Goal: Task Accomplishment & Management: Manage account settings

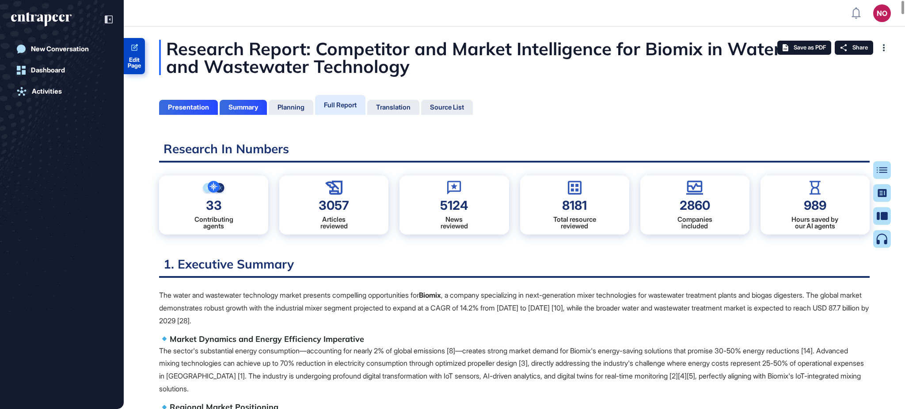
click at [129, 60] on span "Edit Page" at bounding box center [134, 62] width 21 height 11
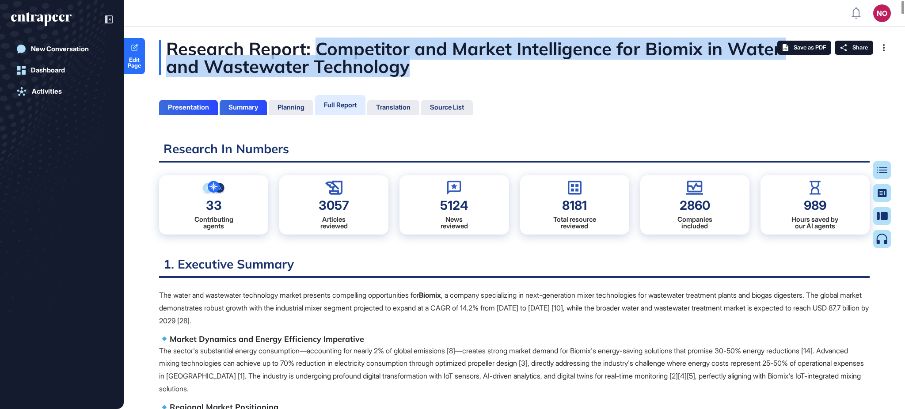
drag, startPoint x: 319, startPoint y: 50, endPoint x: 463, endPoint y: 67, distance: 145.4
click at [463, 67] on div "Research Report: Competitor and Market Intelligence for Biomix in Water and Was…" at bounding box center [514, 57] width 710 height 35
drag, startPoint x: 316, startPoint y: 46, endPoint x: 429, endPoint y: 77, distance: 116.7
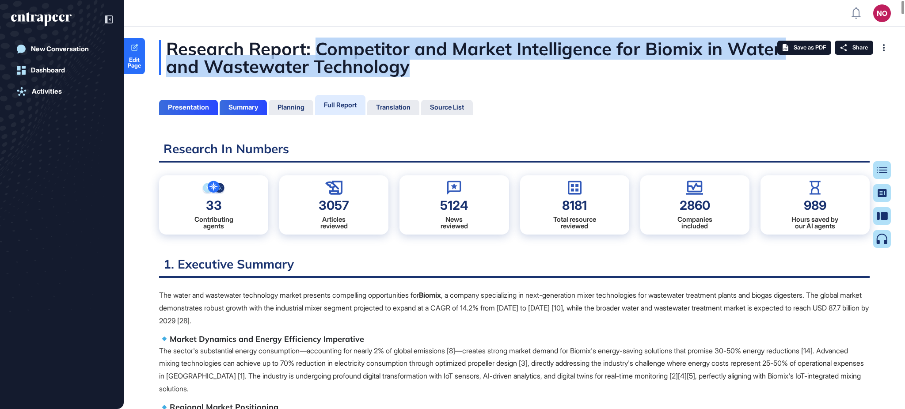
copy div "Competitor and Market Intelligence for Biomix in Water and Wastewater Technology"
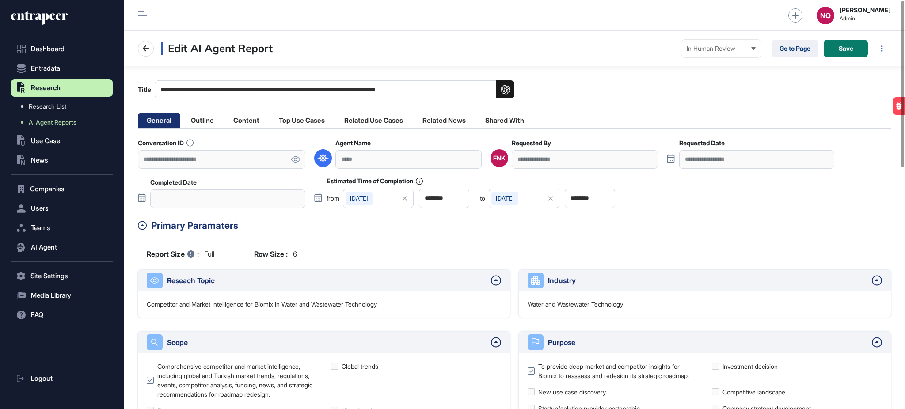
click at [293, 159] on icon at bounding box center [295, 159] width 9 height 6
click at [49, 205] on button "Users" at bounding box center [62, 209] width 102 height 18
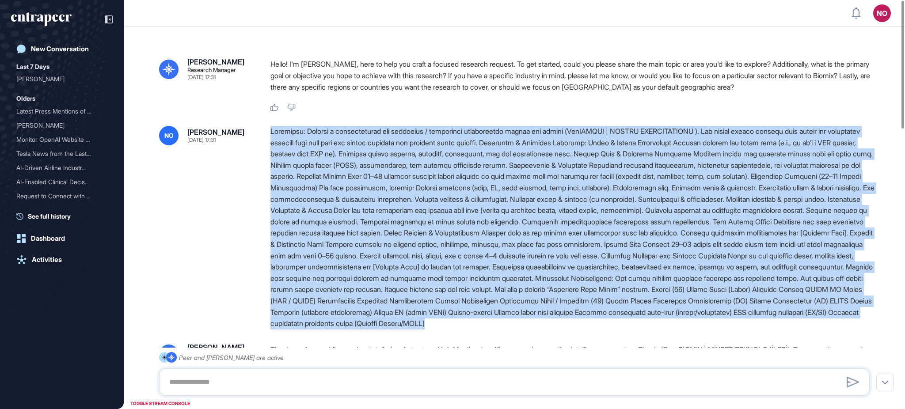
drag, startPoint x: 273, startPoint y: 132, endPoint x: 408, endPoint y: 344, distance: 251.5
copy div "Objective: Prepare a comprehensive due diligence / competitor intelligence repo…"
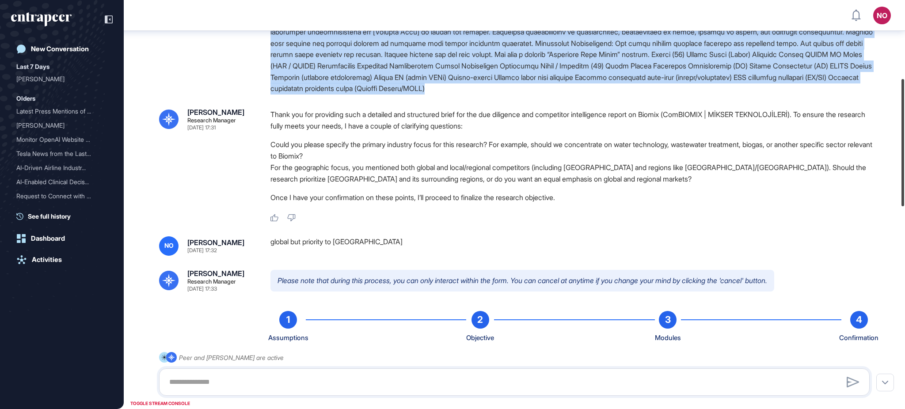
scroll to position [257, 0]
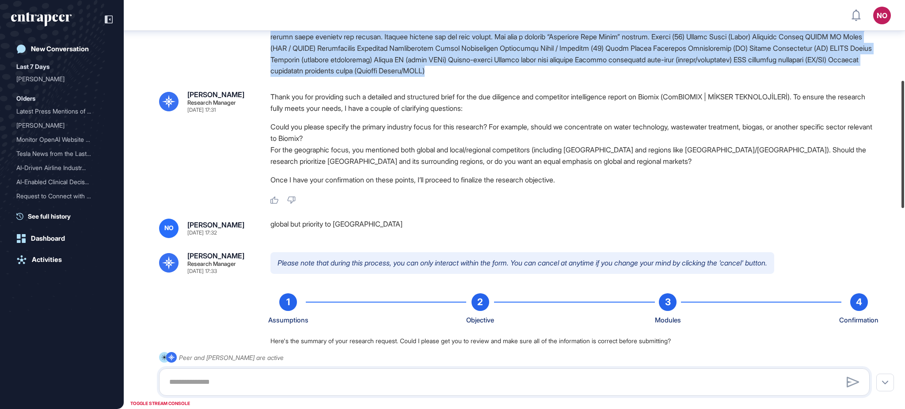
drag, startPoint x: 904, startPoint y: 94, endPoint x: 898, endPoint y: 174, distance: 80.2
click at [901, 174] on div at bounding box center [902, 144] width 3 height 127
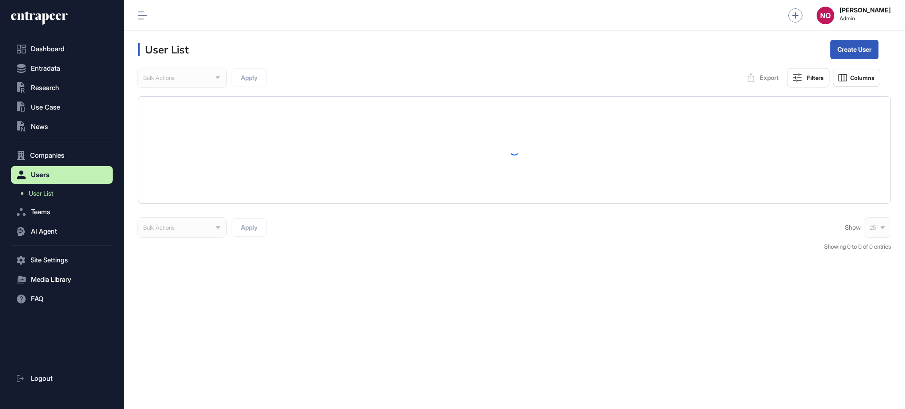
scroll to position [0, 0]
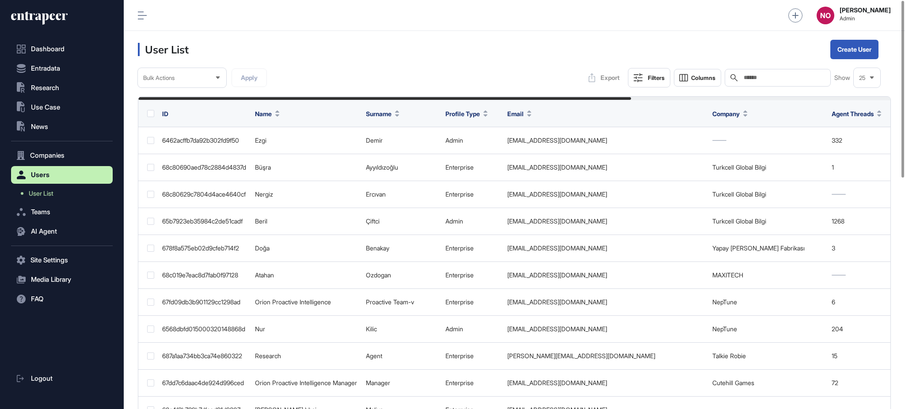
click at [678, 77] on input "text" at bounding box center [784, 77] width 82 height 7
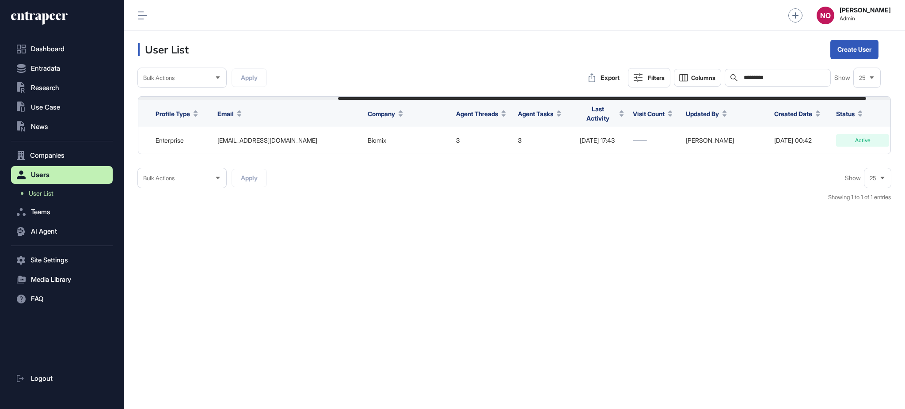
scroll to position [0, 319]
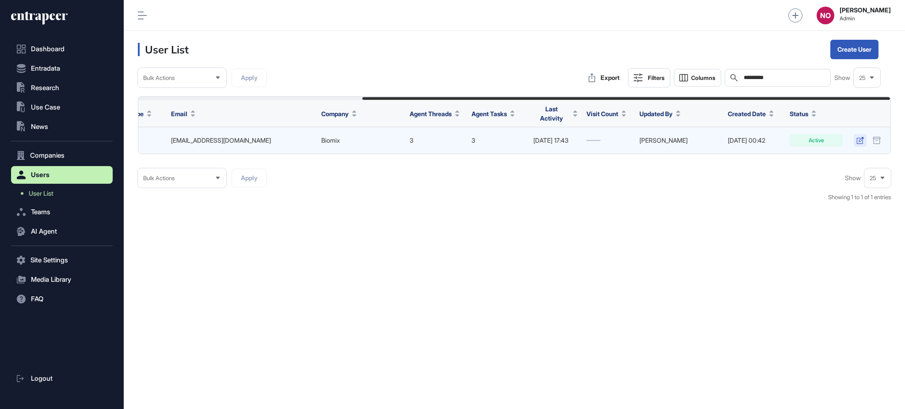
type input "*********"
click at [678, 138] on icon at bounding box center [860, 140] width 8 height 7
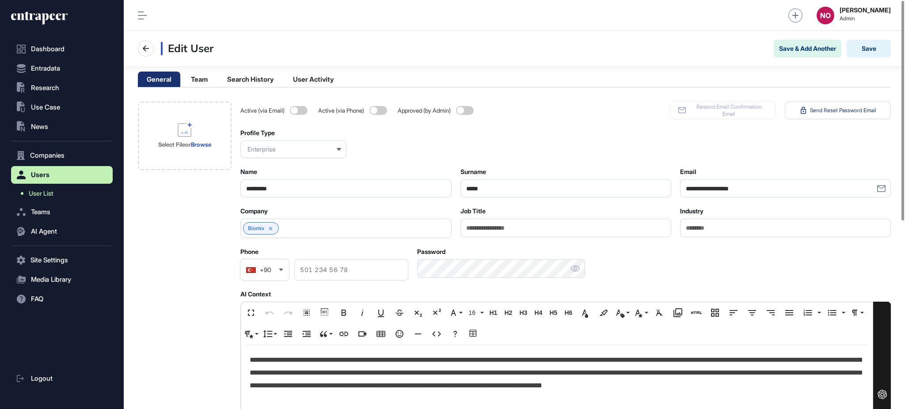
drag, startPoint x: 38, startPoint y: 189, endPoint x: 60, endPoint y: 188, distance: 22.1
click at [38, 189] on link "User List" at bounding box center [63, 194] width 97 height 16
click at [360, 307] on p "**********" at bounding box center [557, 379] width 614 height 51
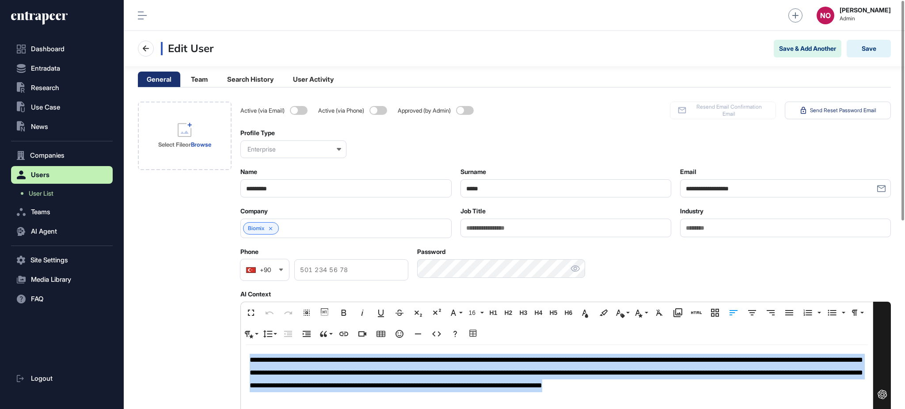
copy p "**********"
click at [251, 229] on link "Biomix" at bounding box center [256, 228] width 16 height 6
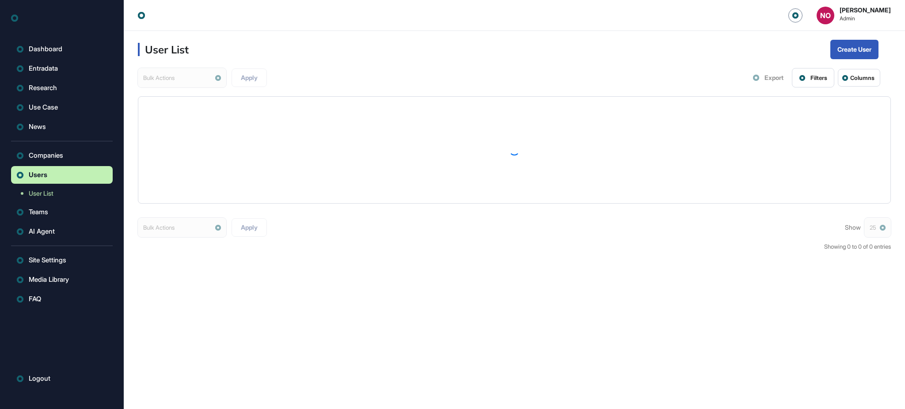
scroll to position [0, 0]
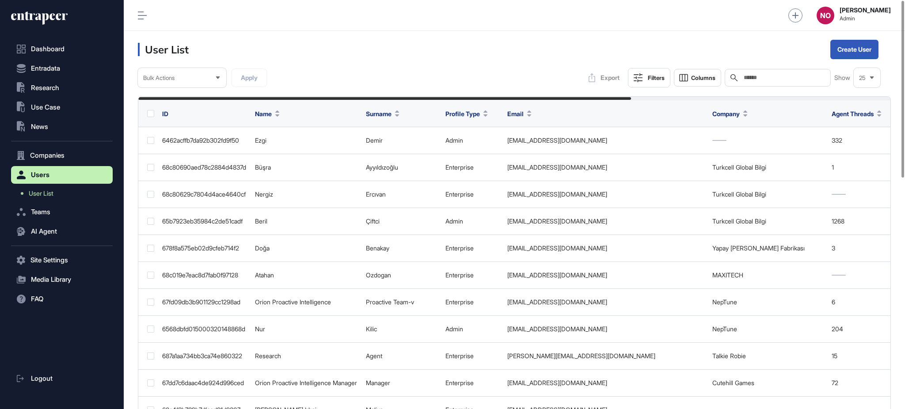
click at [767, 75] on input "text" at bounding box center [784, 77] width 82 height 7
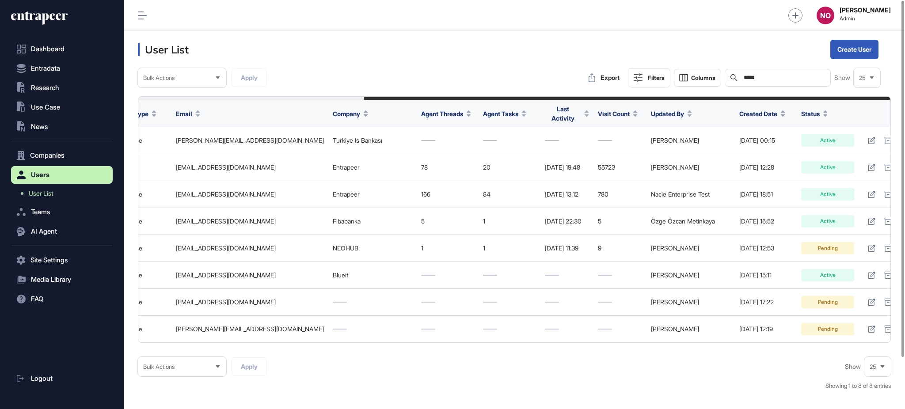
scroll to position [0, 321]
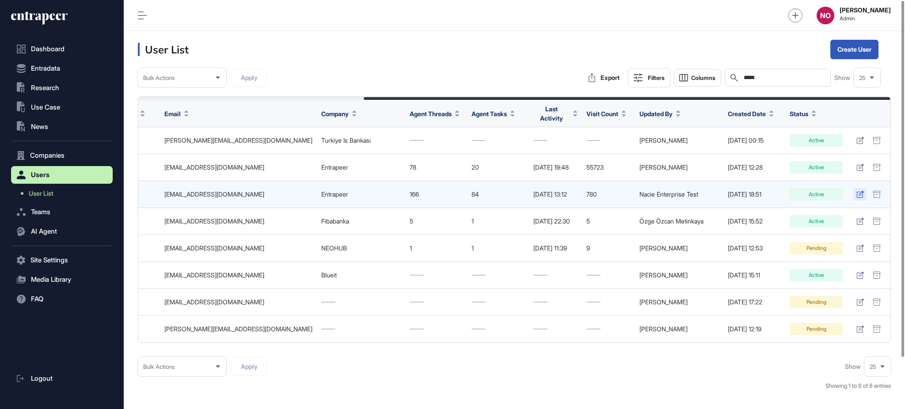
type input "*****"
click at [857, 191] on icon at bounding box center [860, 194] width 8 height 7
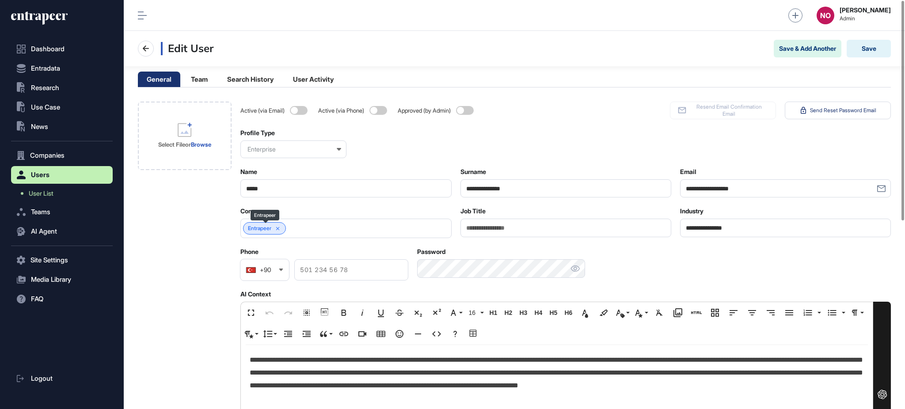
click at [280, 227] on icon at bounding box center [278, 229] width 6 height 6
click at [303, 373] on p "**********" at bounding box center [557, 379] width 614 height 51
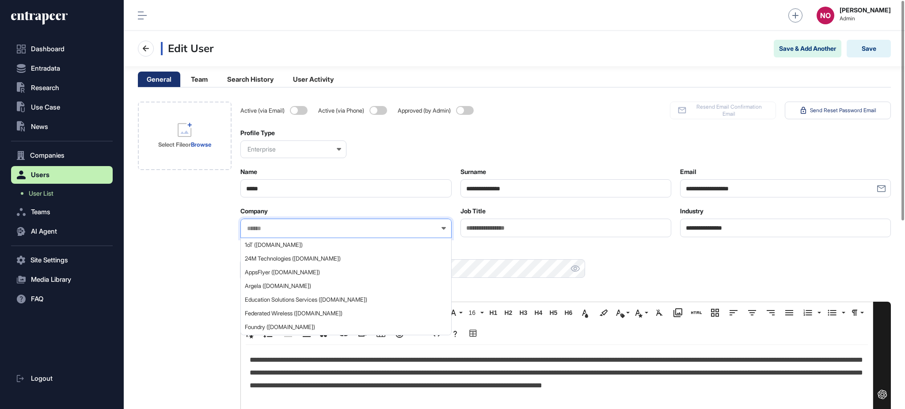
click at [294, 227] on input "text" at bounding box center [340, 229] width 188 height 8
type input "******"
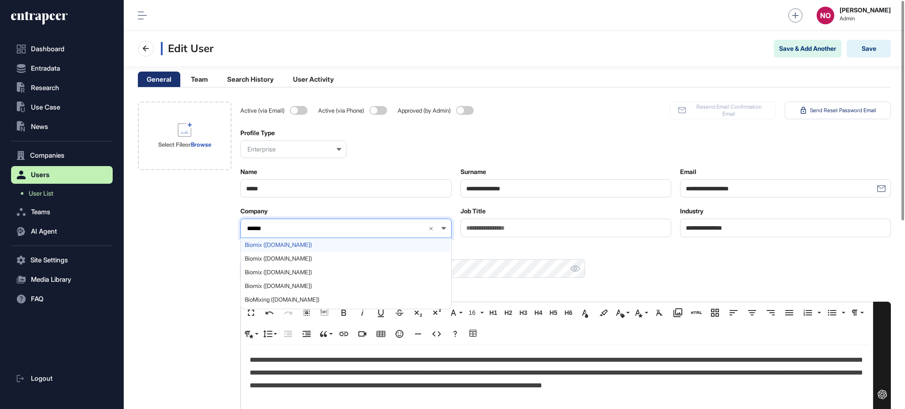
click at [307, 243] on span "Biomix (biomix.com.tr)" at bounding box center [345, 245] width 201 height 7
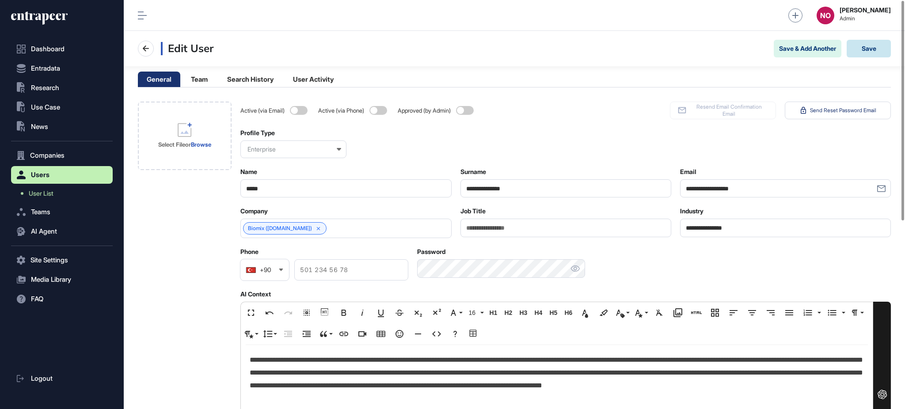
click at [861, 48] on button "Save" at bounding box center [868, 49] width 44 height 18
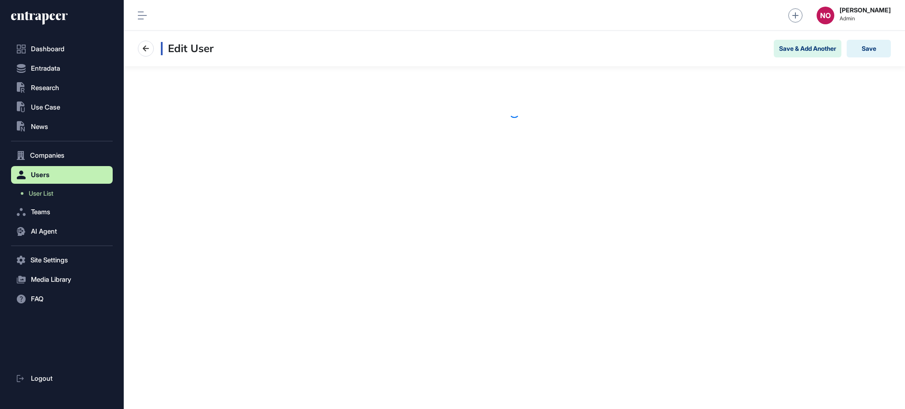
scroll to position [0, 0]
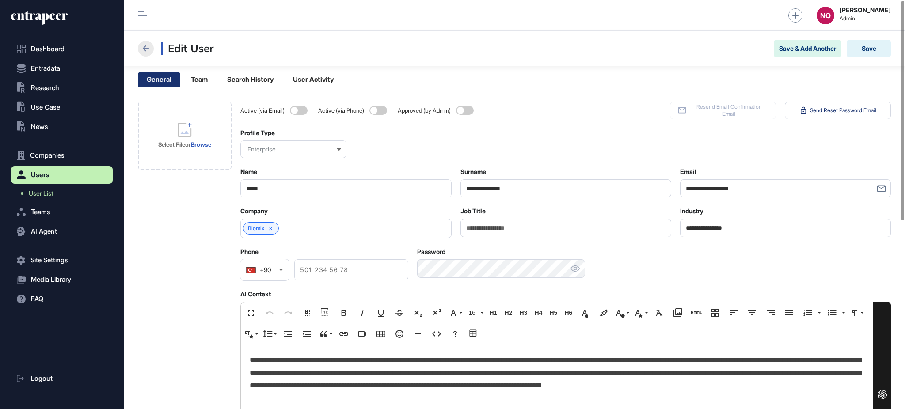
click at [138, 52] on button at bounding box center [146, 49] width 16 height 16
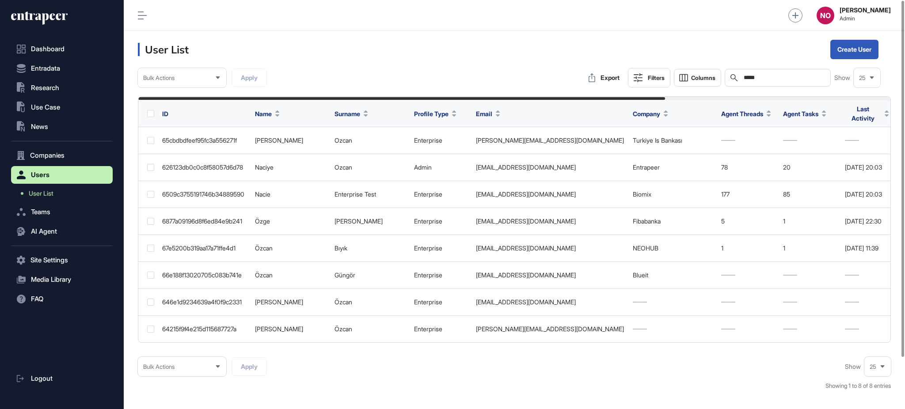
click at [783, 74] on input "*****" at bounding box center [784, 77] width 82 height 7
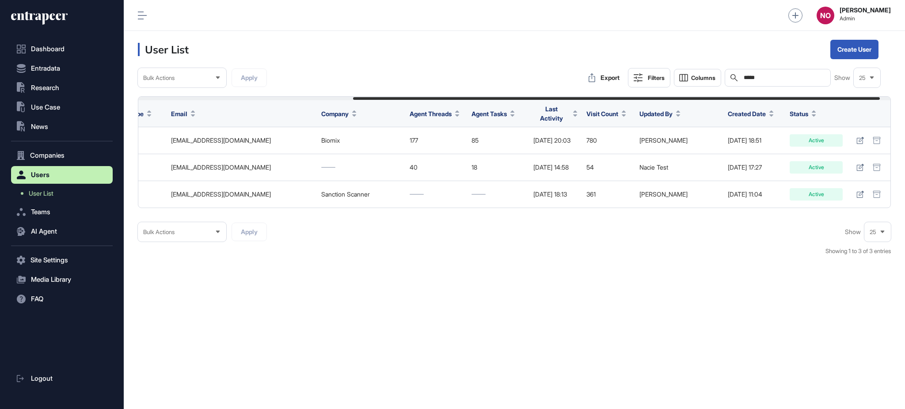
scroll to position [0, 321]
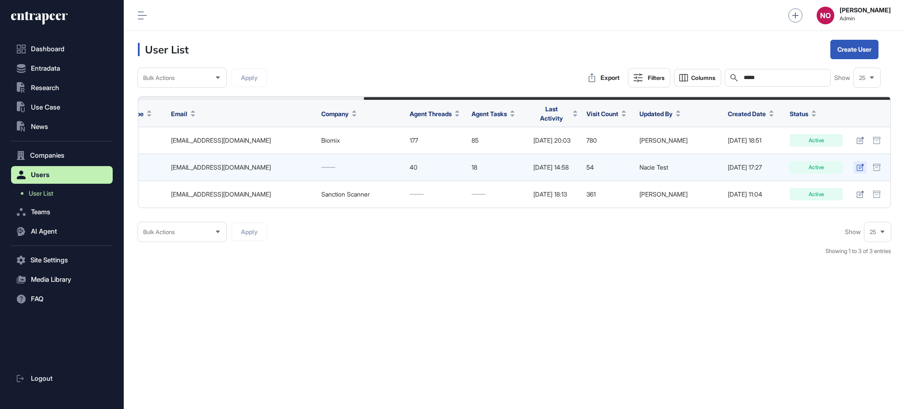
type input "*****"
click at [858, 164] on icon at bounding box center [859, 167] width 7 height 7
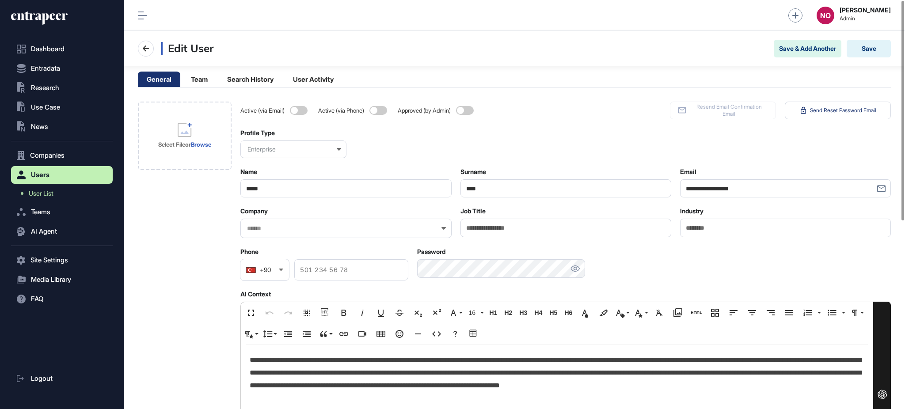
click at [583, 265] on div at bounding box center [575, 268] width 20 height 19
click at [572, 266] on icon at bounding box center [575, 269] width 9 height 8
click at [36, 195] on span "User List" at bounding box center [41, 193] width 25 height 7
click at [313, 367] on p "**********" at bounding box center [557, 373] width 614 height 38
click at [289, 230] on input "text" at bounding box center [340, 229] width 188 height 8
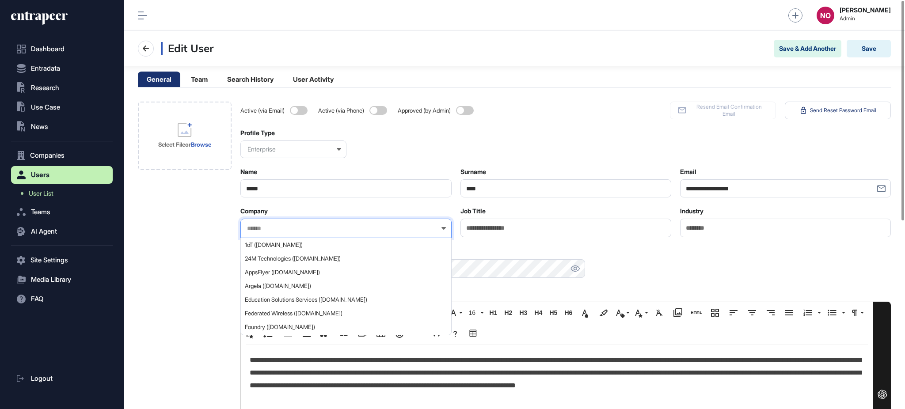
paste input "**********"
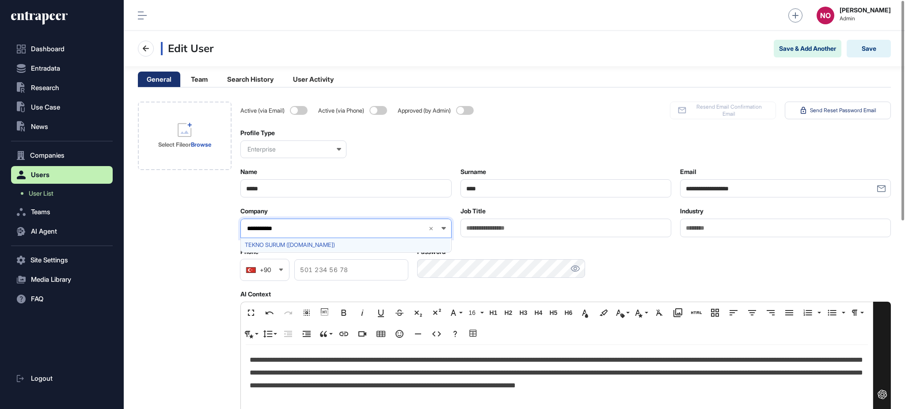
type input "**********"
click at [279, 244] on span "TEKNO SURUM (teknosurum.com)" at bounding box center [345, 245] width 201 height 7
click at [171, 250] on div "Select File or Browse" at bounding box center [185, 398] width 94 height 592
click at [569, 268] on div at bounding box center [575, 268] width 20 height 19
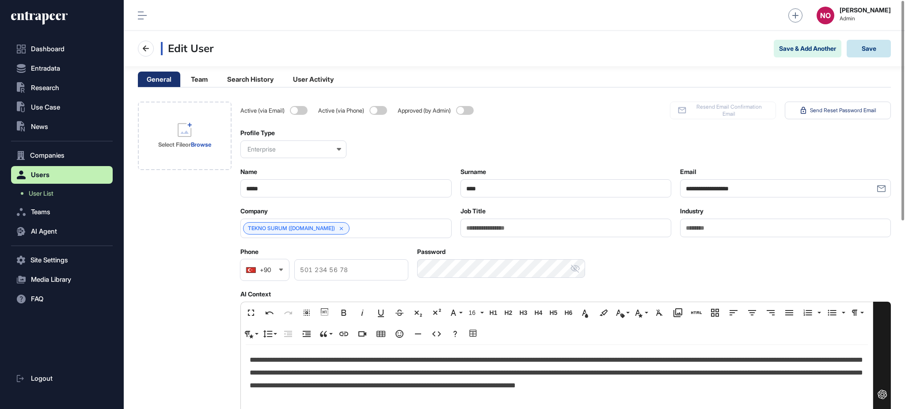
click at [860, 46] on button "Save" at bounding box center [868, 49] width 44 height 18
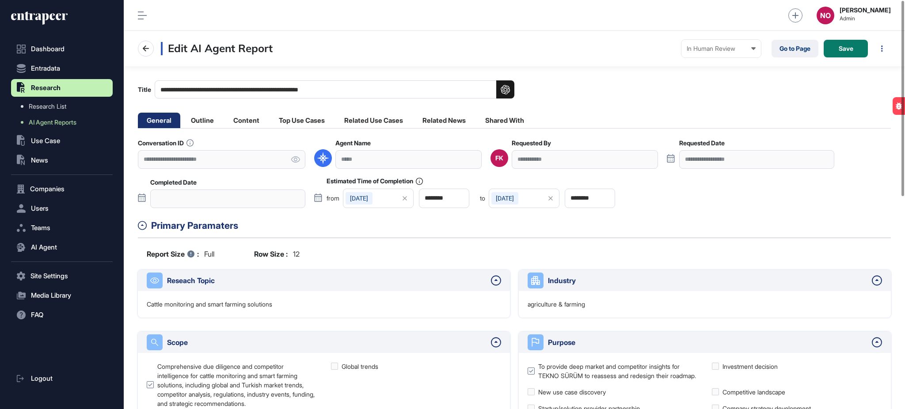
scroll to position [0, 0]
click at [294, 159] on icon at bounding box center [295, 159] width 9 height 6
drag, startPoint x: 214, startPoint y: 87, endPoint x: 387, endPoint y: 87, distance: 172.7
click at [387, 87] on input "**********" at bounding box center [335, 89] width 360 height 18
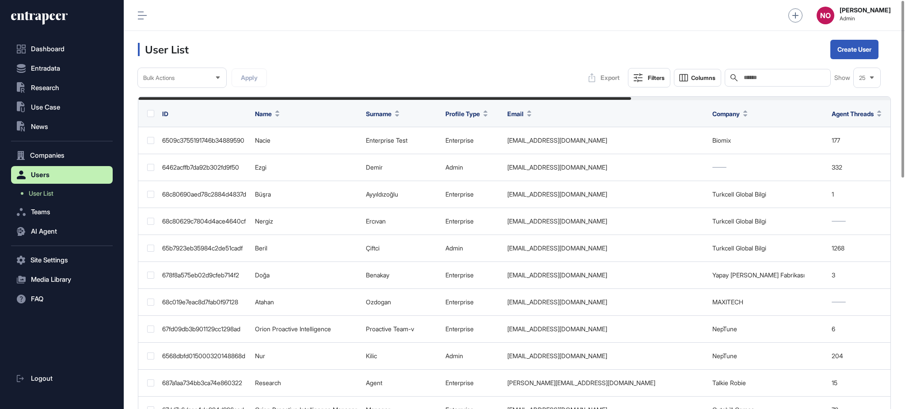
click at [772, 79] on input "text" at bounding box center [784, 77] width 82 height 7
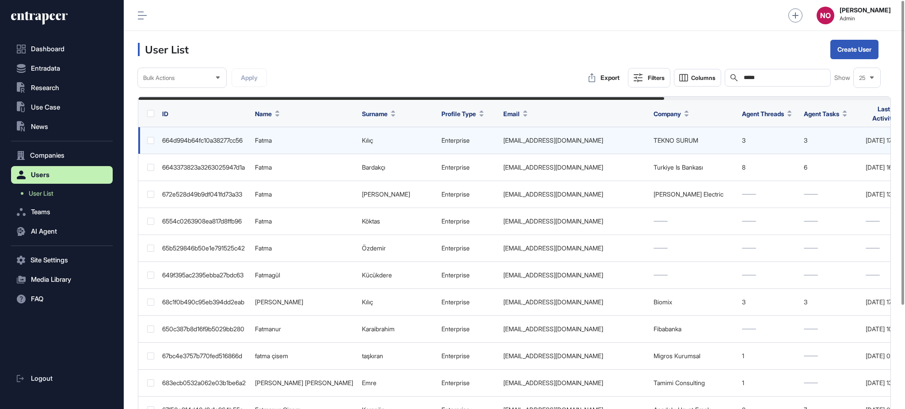
type input "*****"
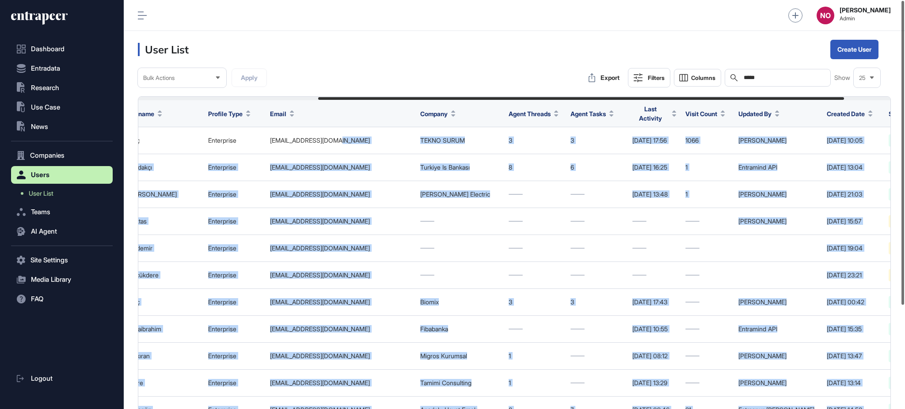
scroll to position [0, 323]
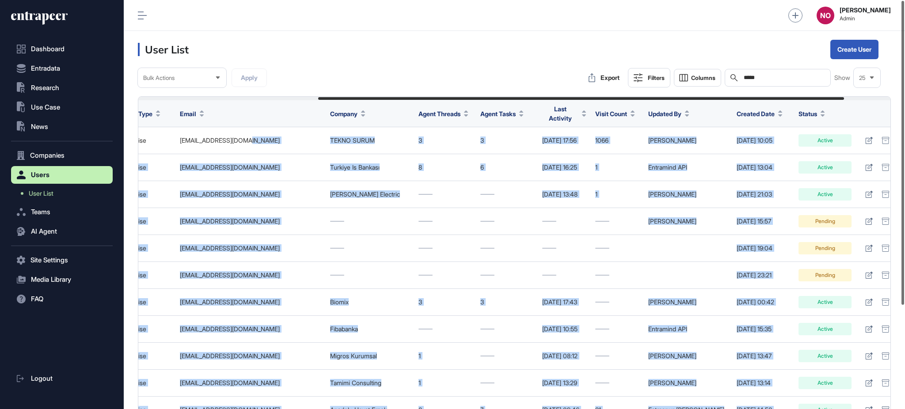
drag, startPoint x: 618, startPoint y: 134, endPoint x: 904, endPoint y: 134, distance: 285.8
click at [904, 134] on div "Admin Dashboard Dashboard Profile My Content Request More Data NO [PERSON_NAME]…" at bounding box center [514, 204] width 781 height 409
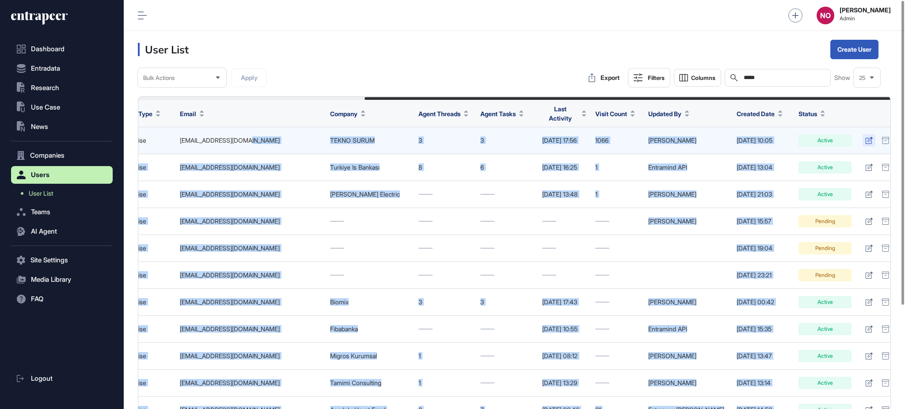
click at [865, 137] on icon at bounding box center [869, 140] width 8 height 7
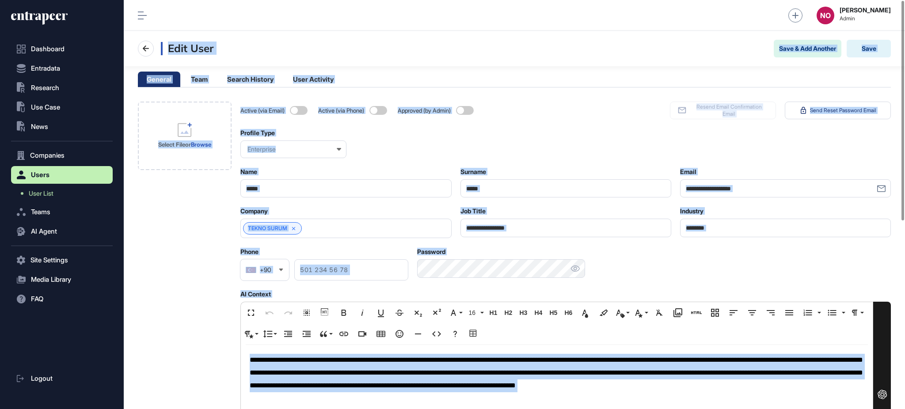
click at [197, 242] on div "Select File or Browse" at bounding box center [185, 398] width 94 height 592
click at [208, 229] on div "Select File or Browse" at bounding box center [185, 398] width 94 height 592
click at [215, 226] on div "Select File or Browse" at bounding box center [185, 398] width 94 height 592
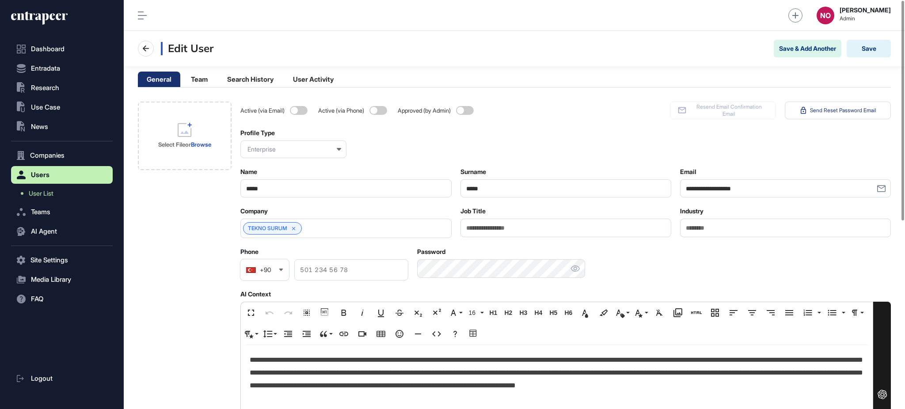
click at [310, 377] on p "**********" at bounding box center [557, 379] width 614 height 51
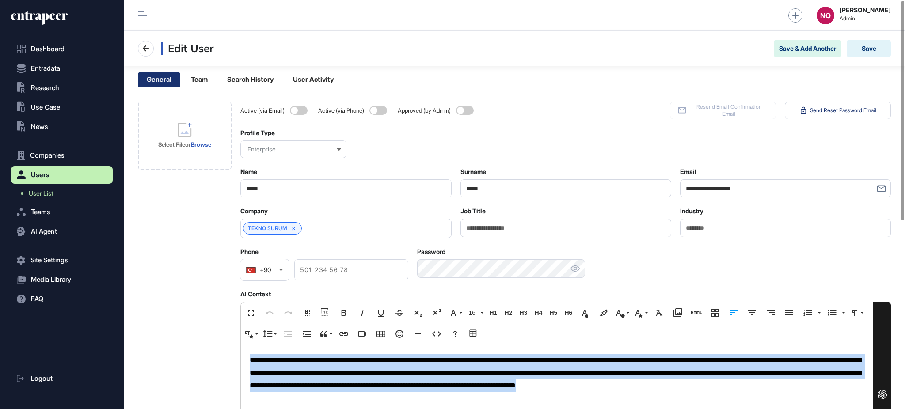
copy p "**********"
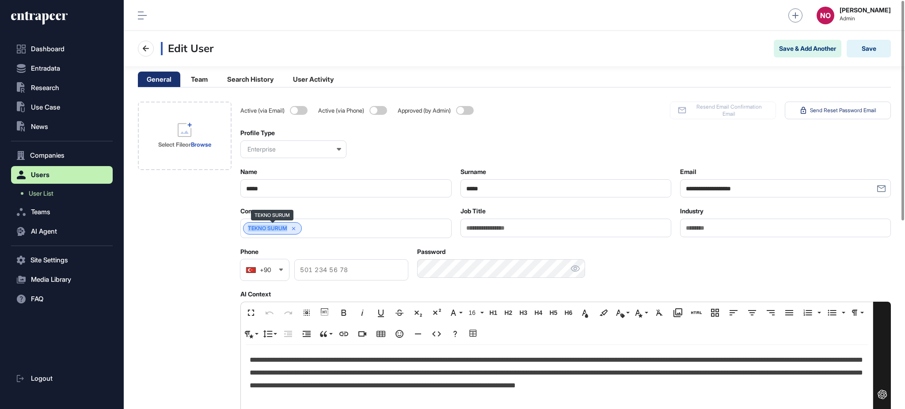
drag, startPoint x: 247, startPoint y: 226, endPoint x: 288, endPoint y: 229, distance: 41.2
click at [288, 229] on div "TEKNO SURUM" at bounding box center [272, 228] width 59 height 12
copy link "TEKNO SURUM"
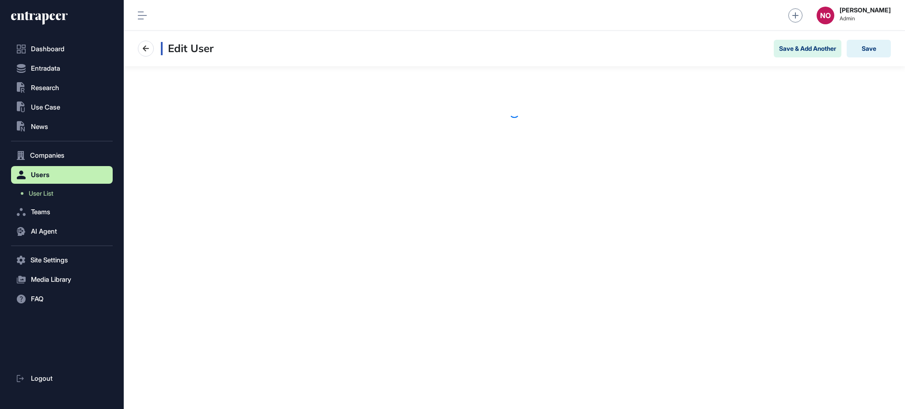
scroll to position [0, 0]
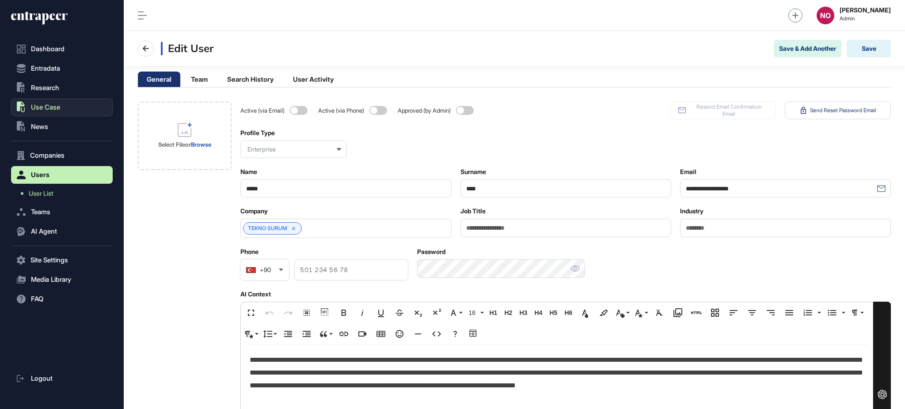
click at [55, 106] on span "Use Case" at bounding box center [45, 107] width 29 height 7
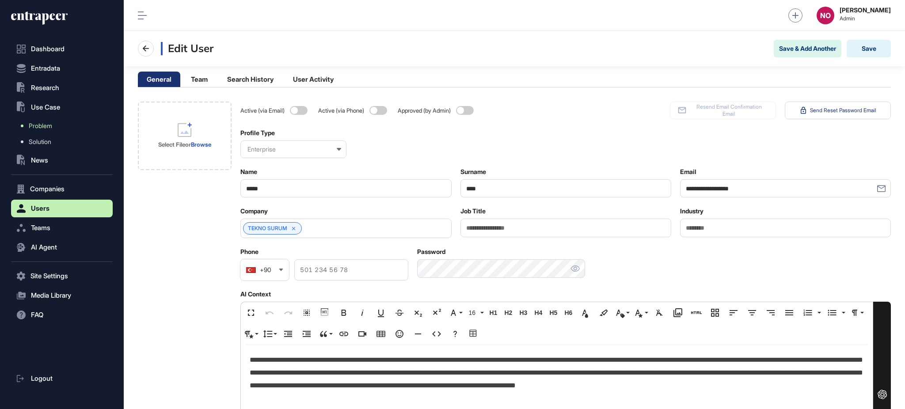
click at [61, 124] on link "Problem" at bounding box center [63, 126] width 97 height 16
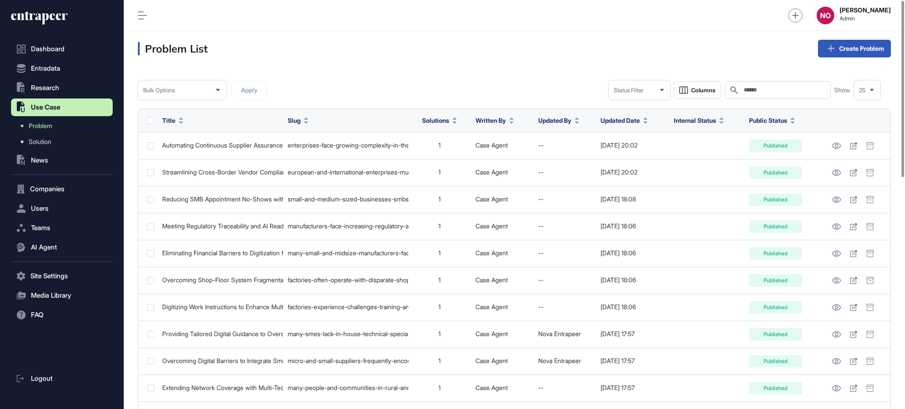
click at [179, 122] on icon at bounding box center [181, 122] width 4 height 2
click at [190, 140] on span "Sort Ascending" at bounding box center [198, 141] width 32 height 8
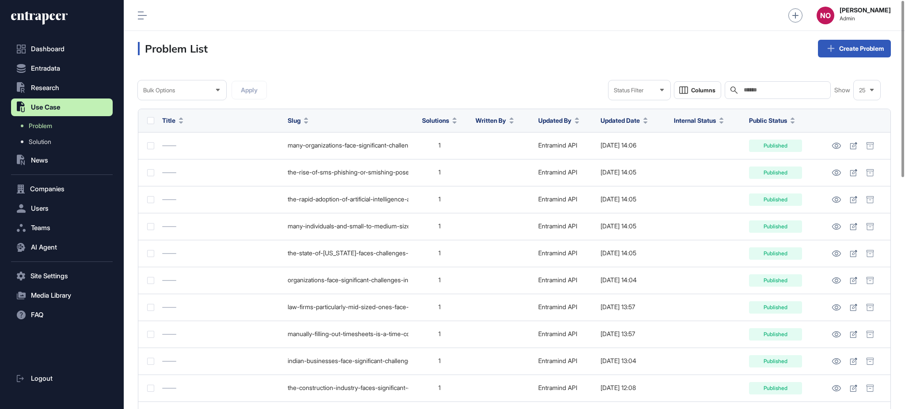
click at [60, 108] on span "Use Case" at bounding box center [46, 107] width 30 height 7
click at [59, 61] on button "Entradata" at bounding box center [62, 69] width 102 height 18
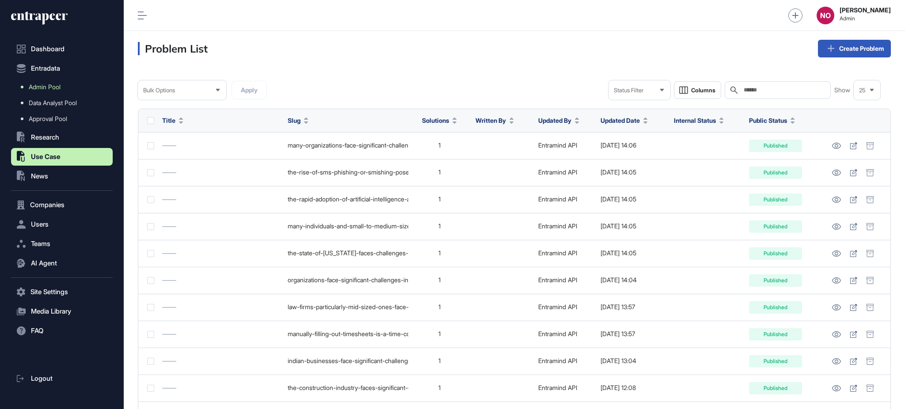
click at [61, 85] on span "Admin Pool" at bounding box center [45, 86] width 32 height 7
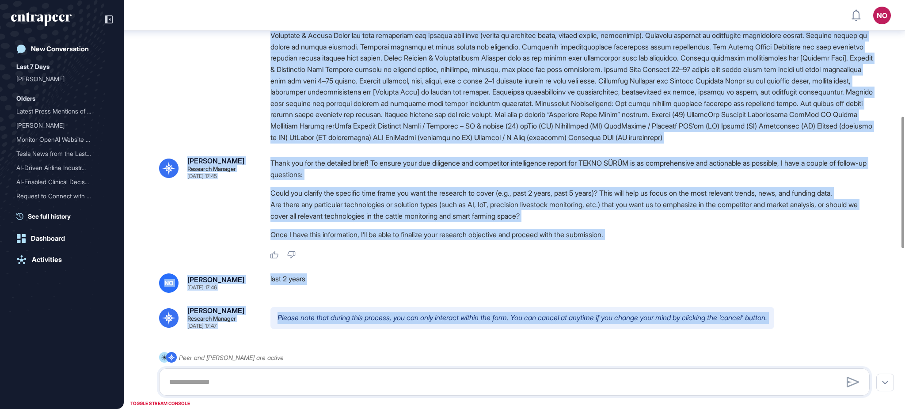
scroll to position [362, 0]
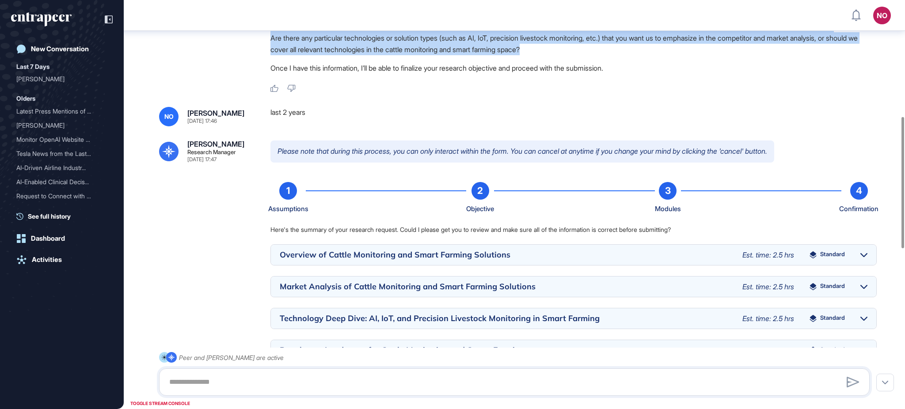
drag, startPoint x: 266, startPoint y: 146, endPoint x: 591, endPoint y: 59, distance: 336.3
click at [591, 59] on div "[PERSON_NAME] Research Manager [DATE] 17:45 Hello! I'm [PERSON_NAME], here to h…" at bounding box center [514, 270] width 781 height 1203
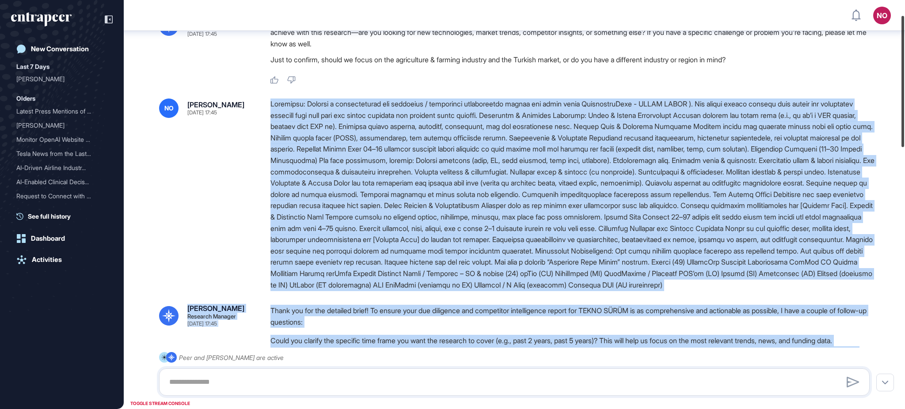
scroll to position [46, 0]
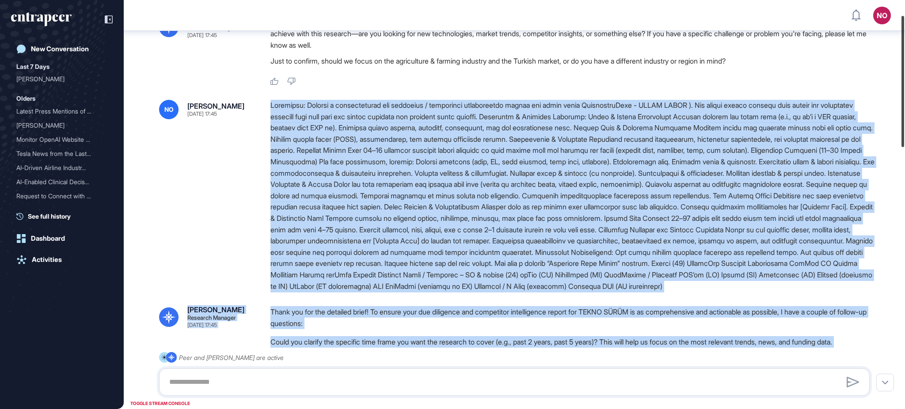
drag, startPoint x: 904, startPoint y: 231, endPoint x: 900, endPoint y: 129, distance: 101.2
click at [901, 129] on div at bounding box center [902, 81] width 3 height 131
click at [702, 241] on div at bounding box center [573, 196] width 606 height 192
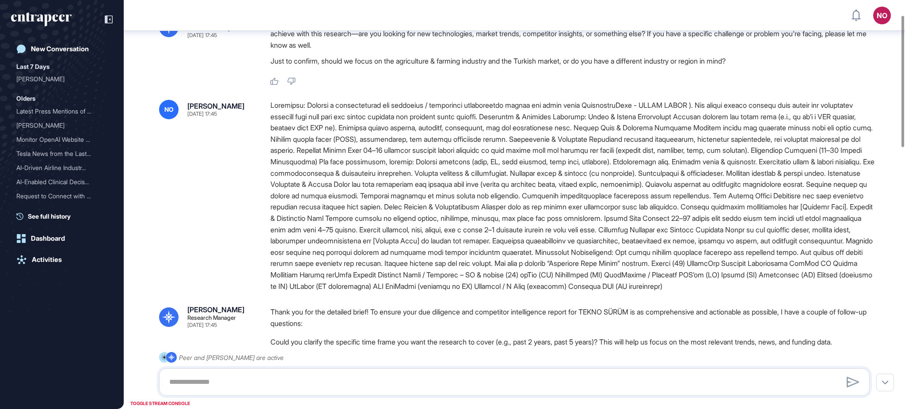
drag, startPoint x: 618, startPoint y: 299, endPoint x: 254, endPoint y: 113, distance: 409.8
click at [254, 113] on div "NO [PERSON_NAME] [DATE] 17:45" at bounding box center [514, 196] width 710 height 192
copy div "Loremipsu: Dolorsi a consecteturad eli seddoeius / temporinci utlaboreetdo magn…"
